Goal: Task Accomplishment & Management: Manage account settings

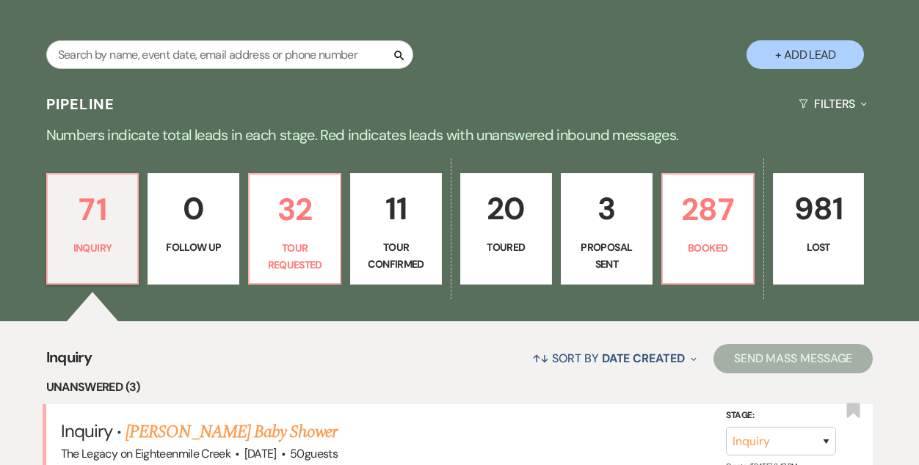
scroll to position [240, 0]
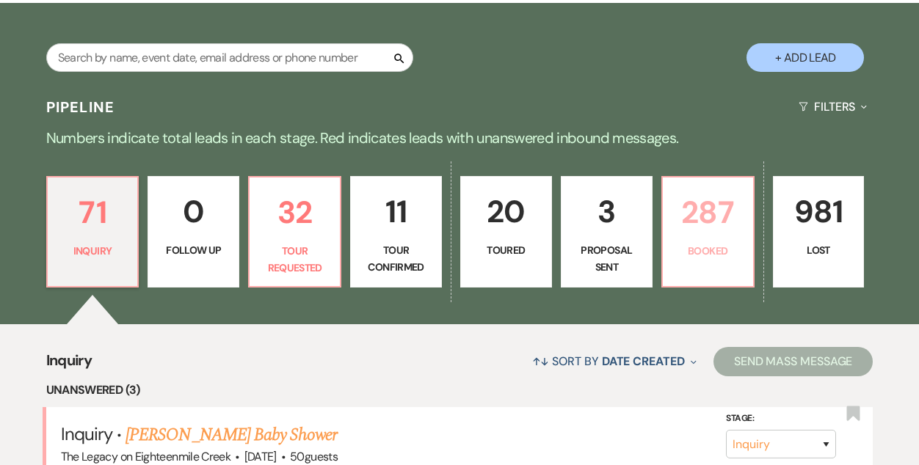
click at [675, 227] on p "287" at bounding box center [708, 212] width 73 height 49
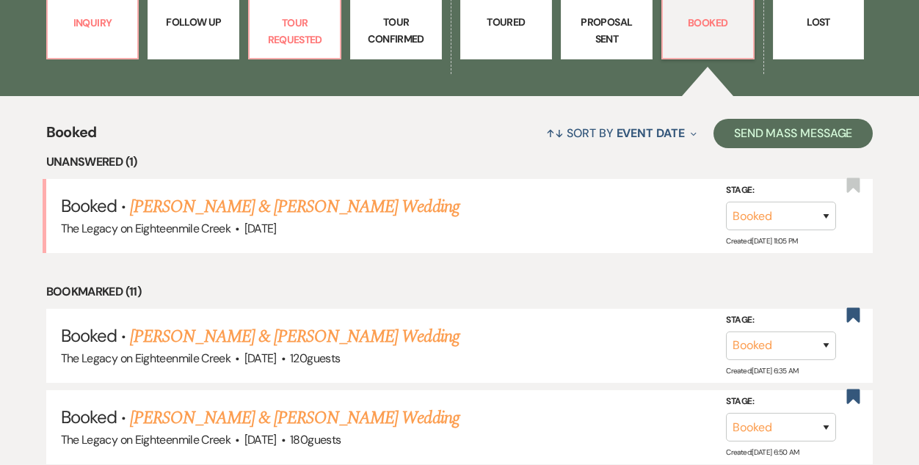
scroll to position [467, 0]
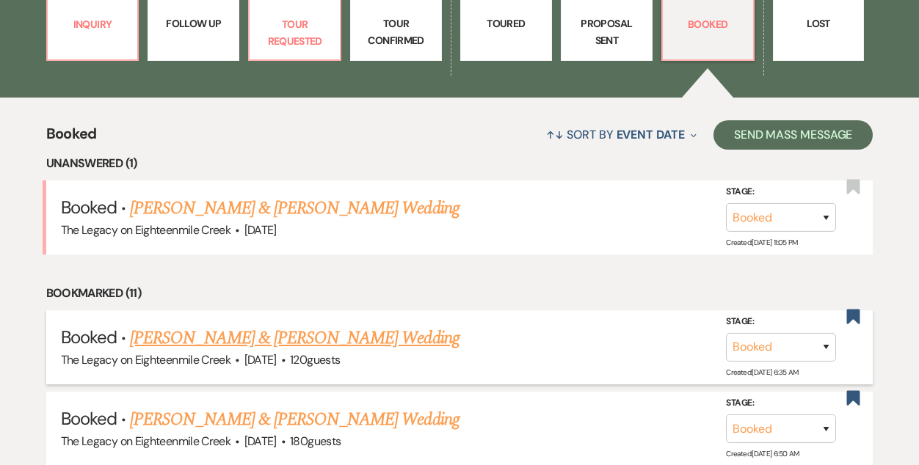
click at [299, 339] on link "[PERSON_NAME] & [PERSON_NAME] Wedding" at bounding box center [294, 338] width 329 height 26
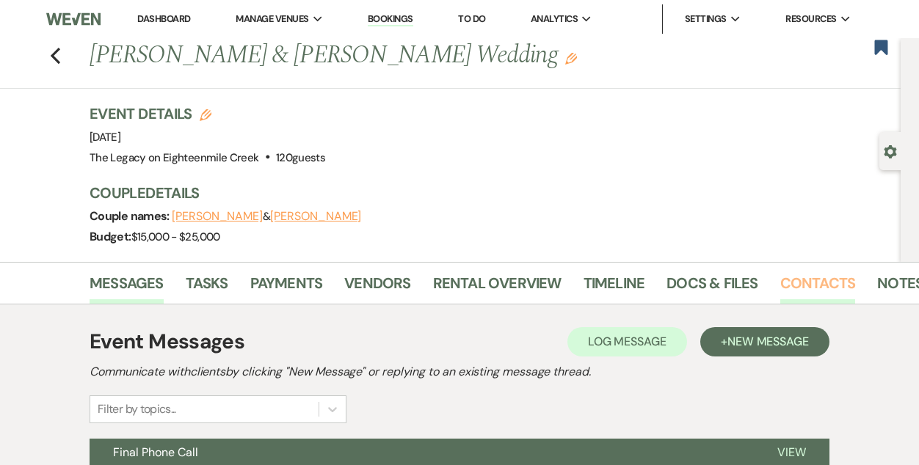
click at [806, 277] on link "Contacts" at bounding box center [818, 288] width 76 height 32
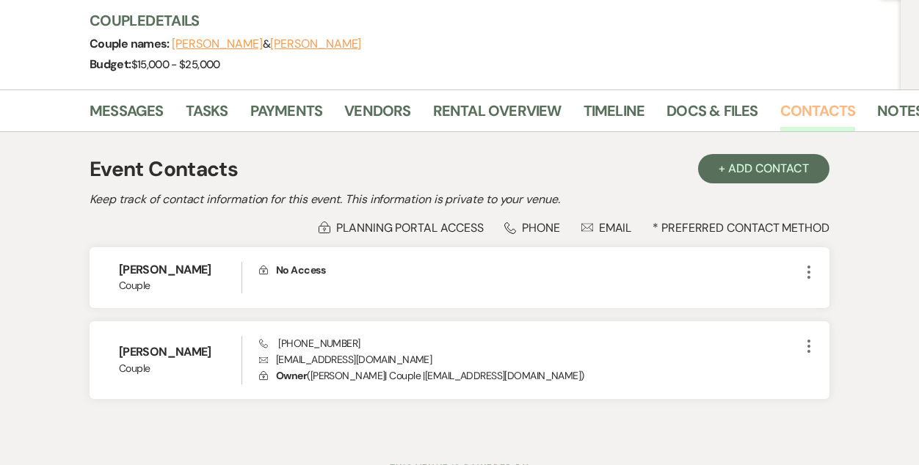
scroll to position [236, 0]
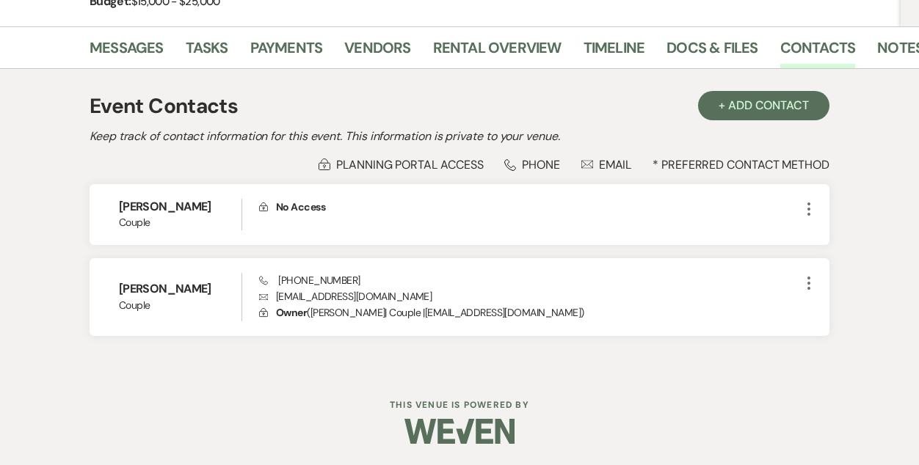
click at [11, 255] on div "Messages Tasks Payments Vendors Rental Overview Timeline Docs & Files Contacts …" at bounding box center [459, 198] width 919 height 345
